Goal: Transaction & Acquisition: Book appointment/travel/reservation

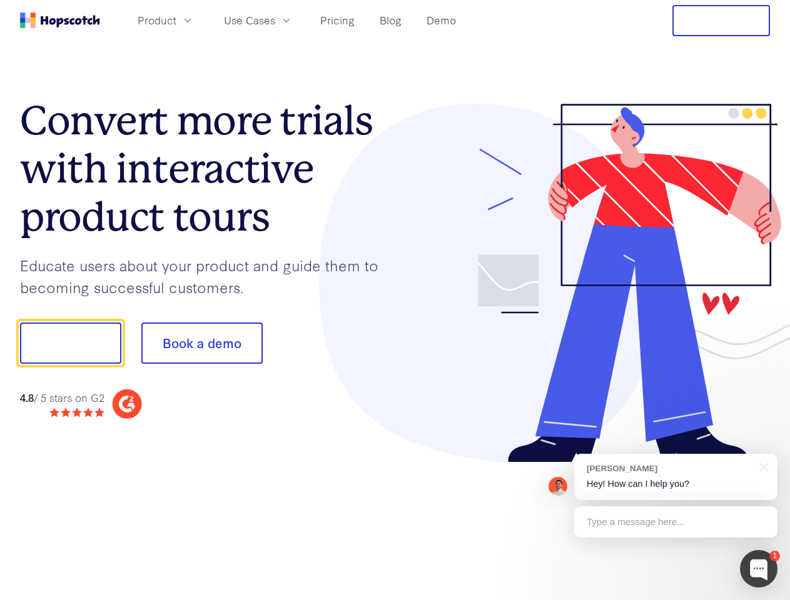
click at [395, 300] on div at bounding box center [582, 284] width 375 height 360
click at [176, 20] on span "Product" at bounding box center [157, 21] width 39 height 16
click at [275, 20] on span "Use Cases" at bounding box center [249, 21] width 51 height 16
click at [721, 21] on button "Free Trial" at bounding box center [721, 20] width 98 height 31
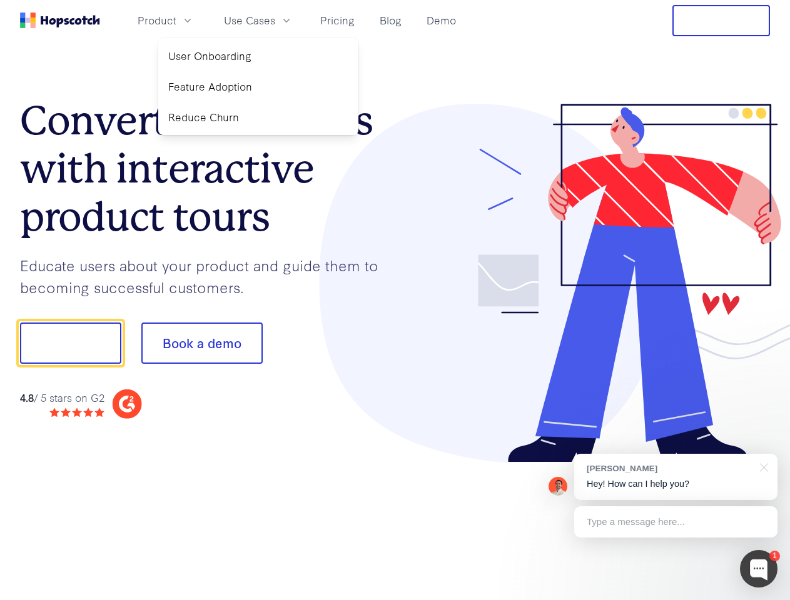
click at [70, 343] on button "Show me!" at bounding box center [70, 343] width 101 height 41
click at [201, 343] on button "Book a demo" at bounding box center [201, 343] width 121 height 41
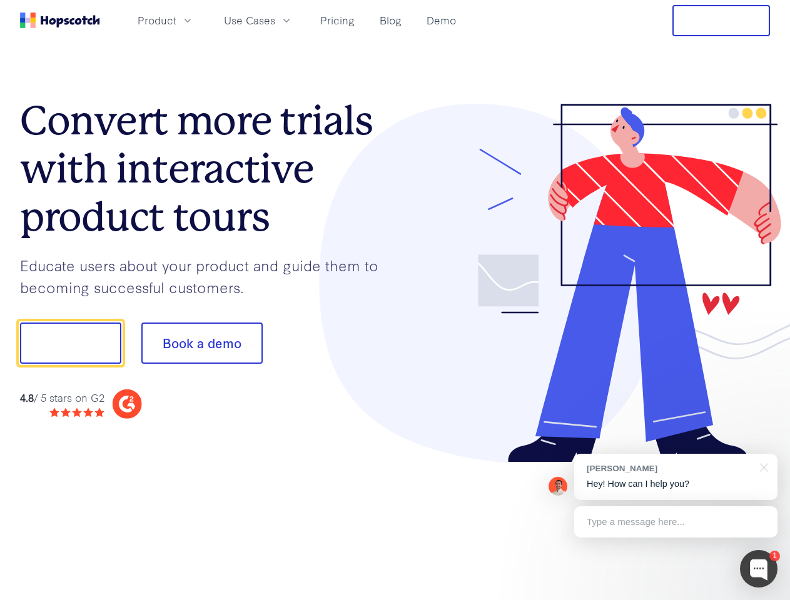
click at [758, 569] on div at bounding box center [759, 569] width 38 height 38
click at [675, 477] on div "[PERSON_NAME] Hey! How can I help you?" at bounding box center [675, 477] width 203 height 46
click at [762, 466] on div at bounding box center [761, 467] width 31 height 26
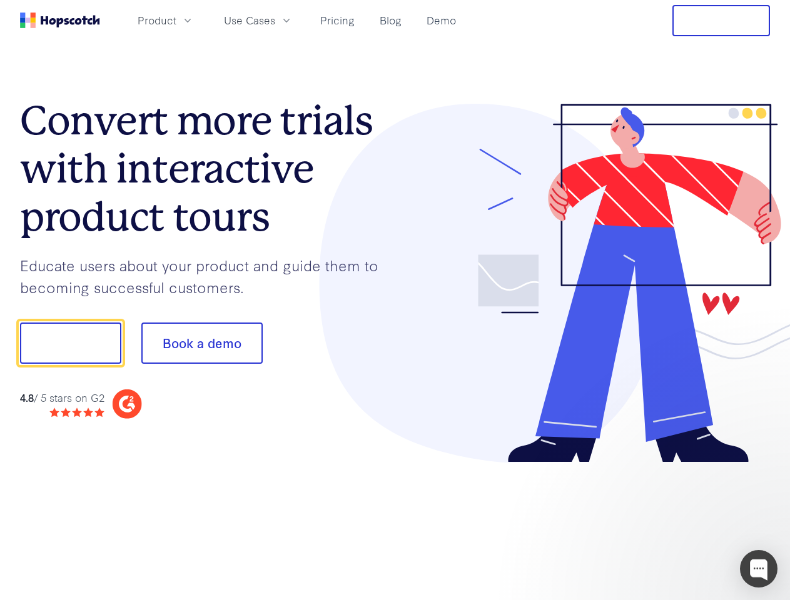
click at [675, 522] on div at bounding box center [660, 425] width 234 height 249
